Goal: Information Seeking & Learning: Learn about a topic

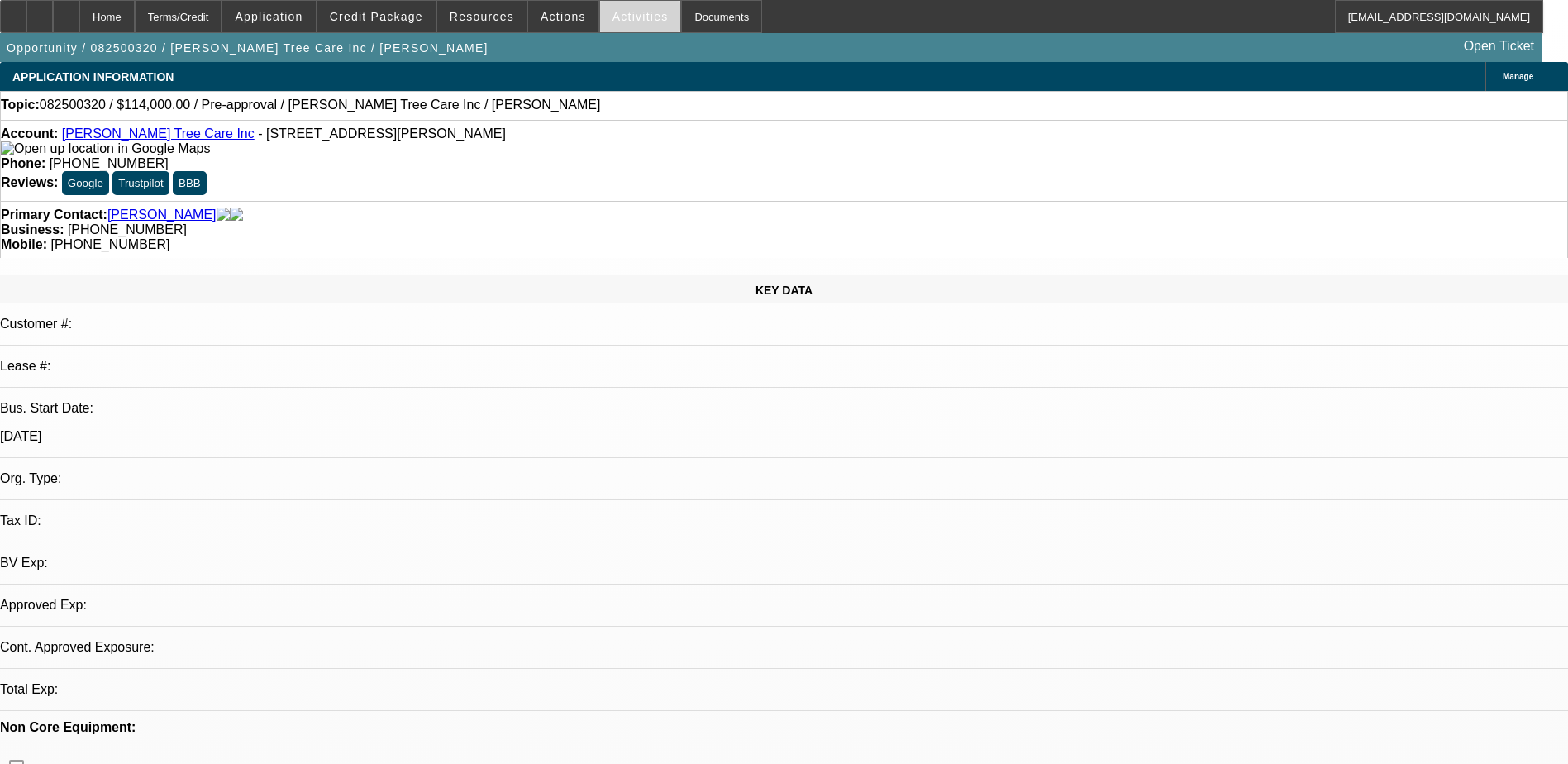
select select "0"
select select "2"
select select "0.1"
select select "4"
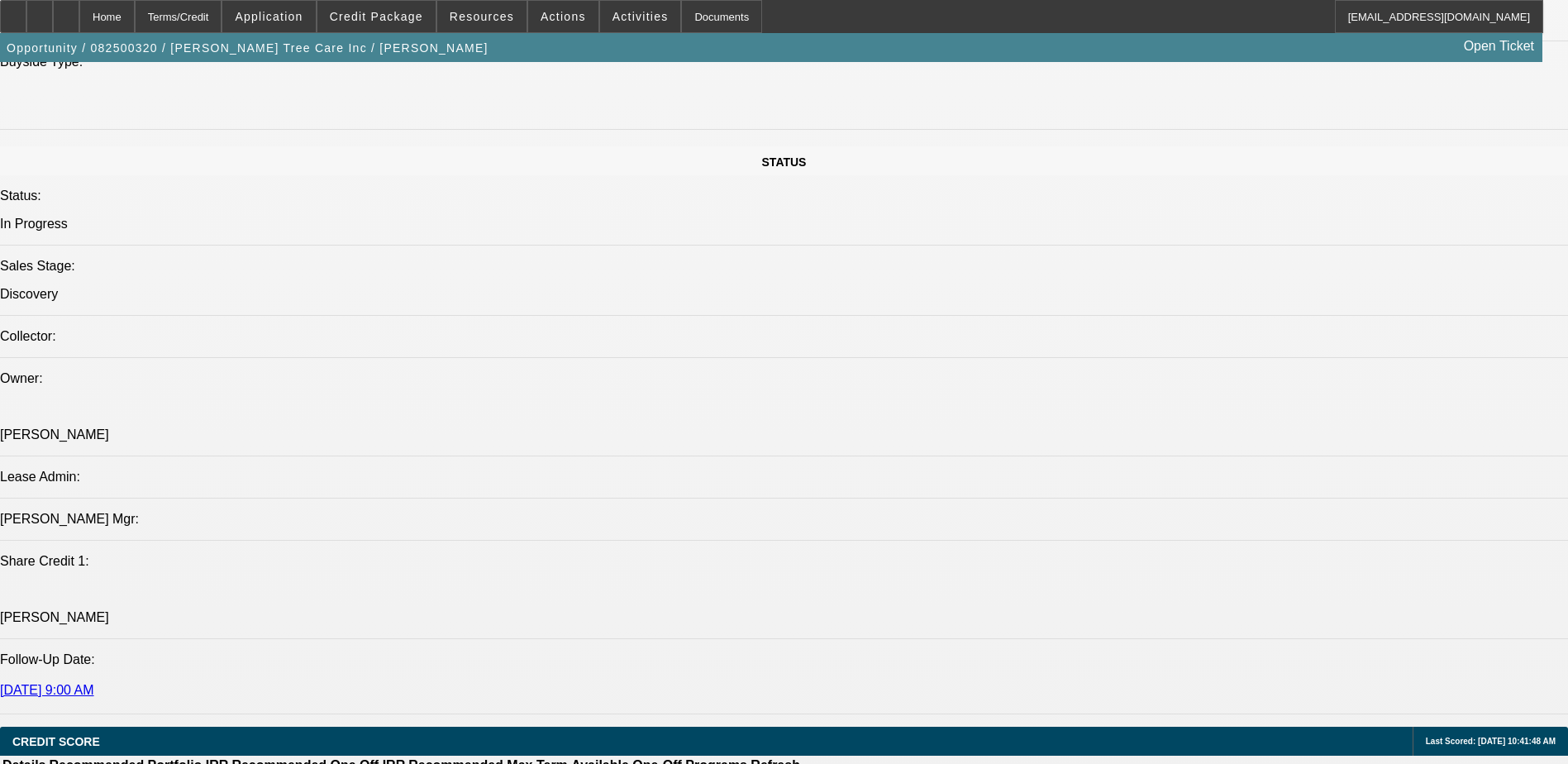
scroll to position [1487, 0]
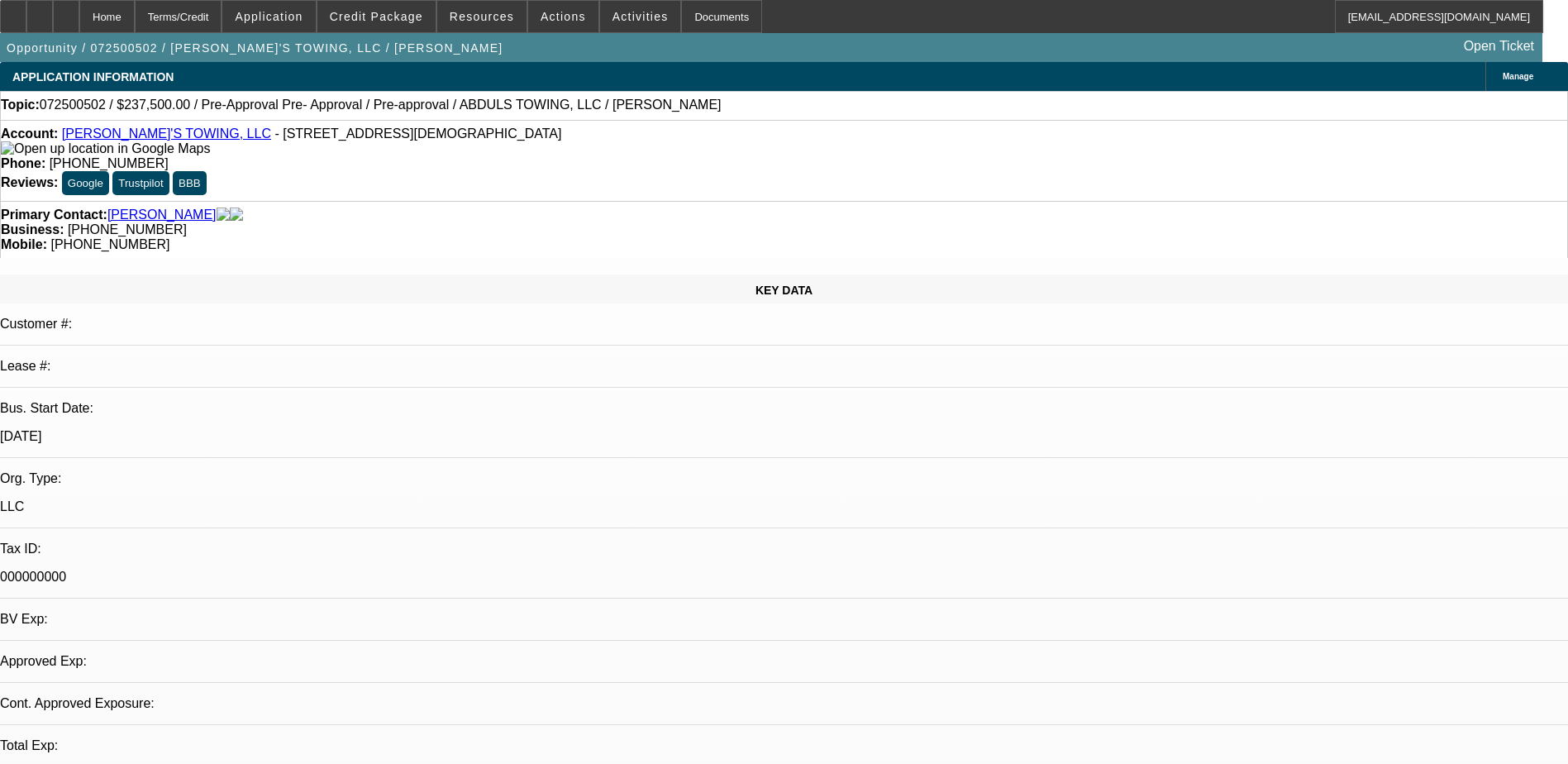
select select "2"
select select "0"
select select "6"
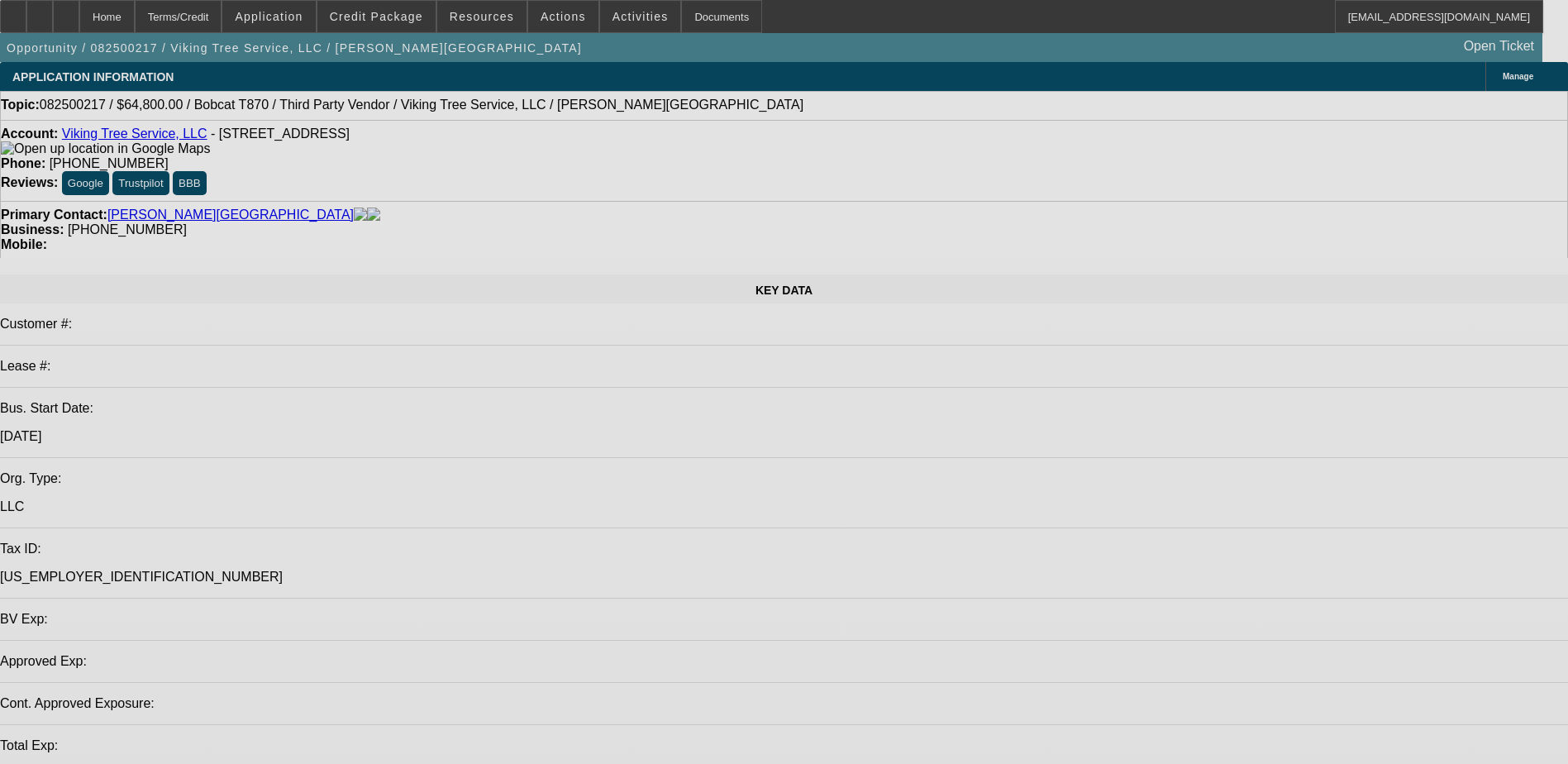
select select "0"
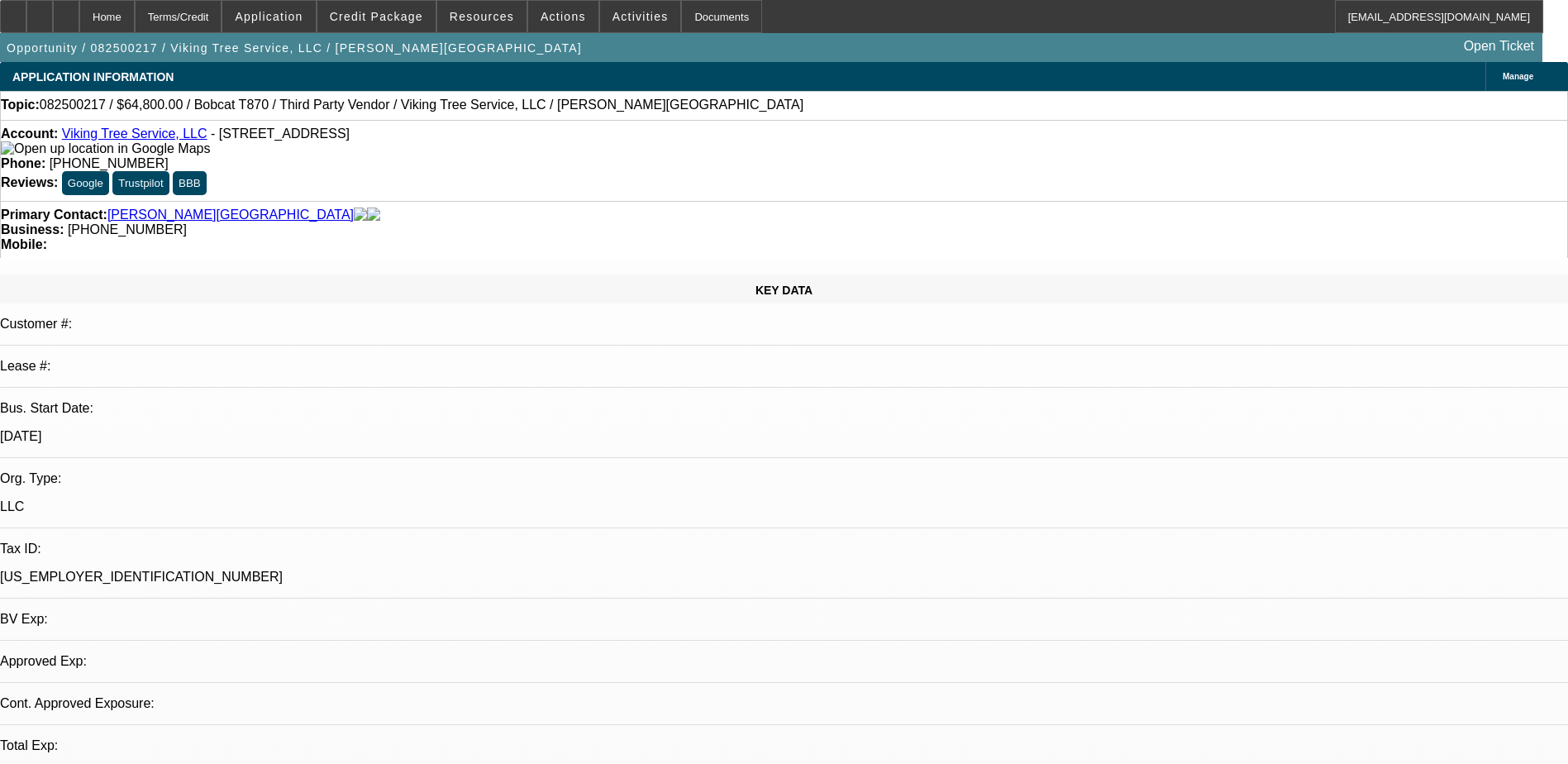
select select "2"
select select "0"
select select "6"
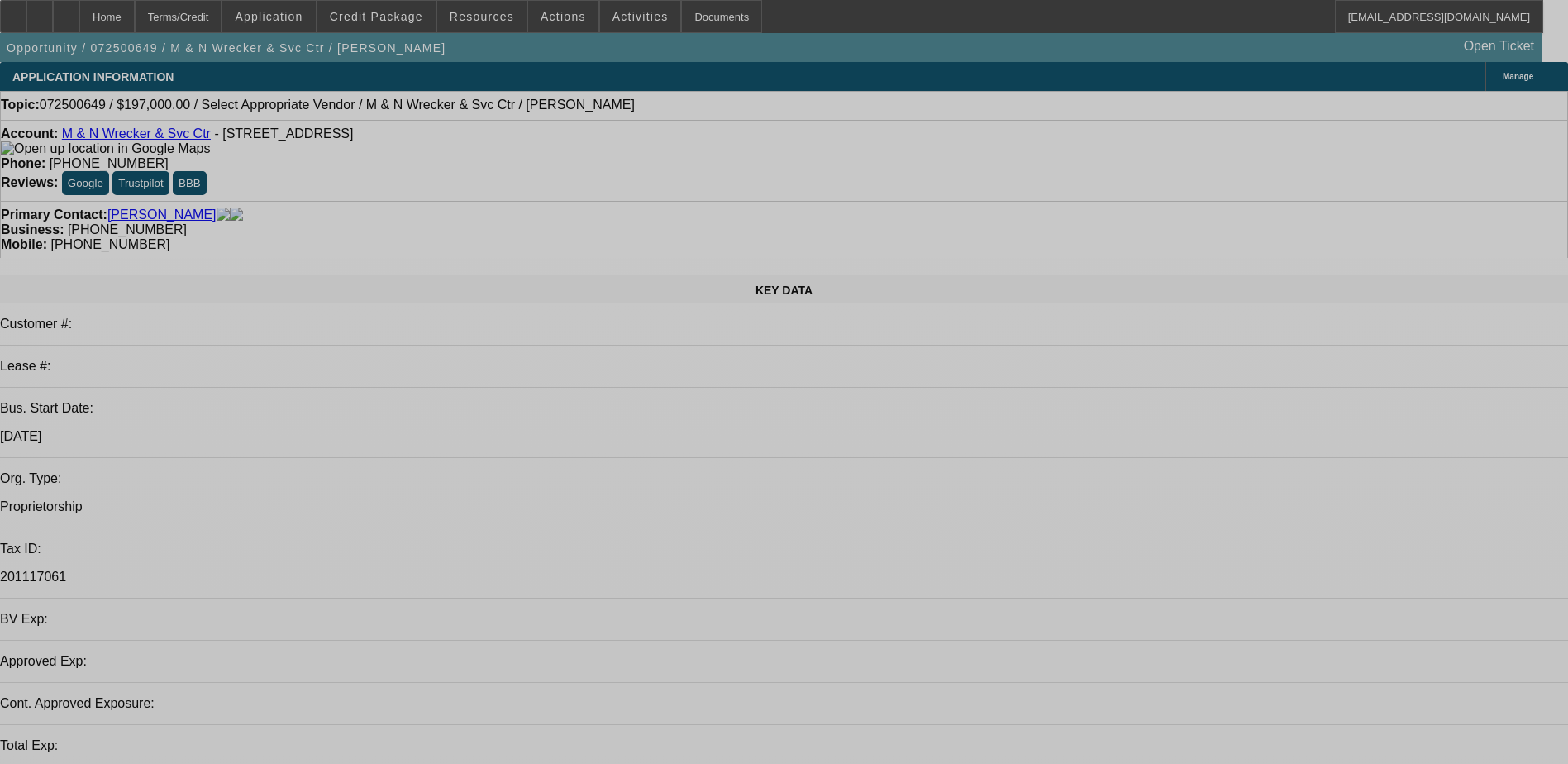
select select "0"
select select "2"
select select "0.1"
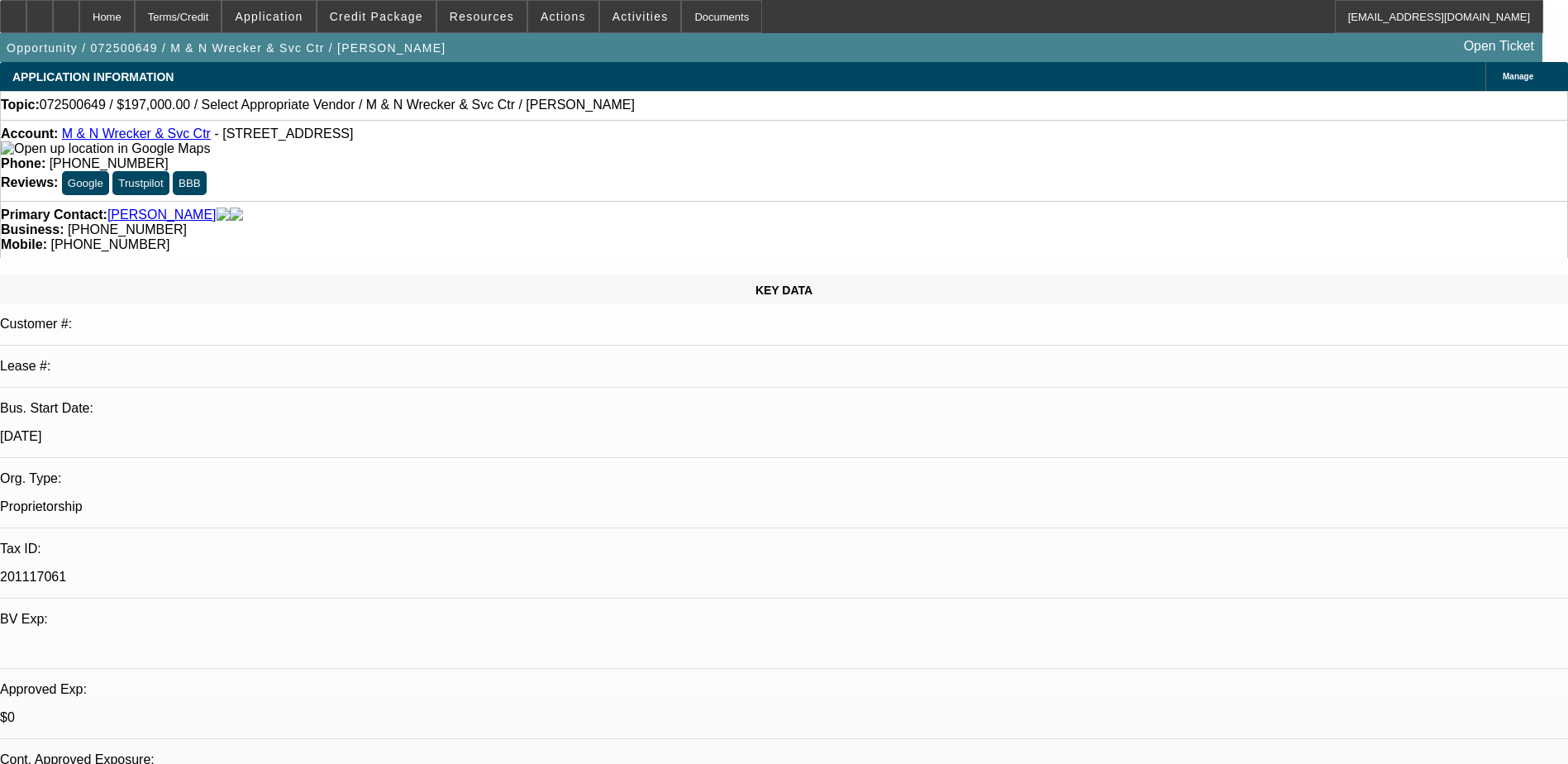
select select "1"
select select "2"
select select "4"
